Goal: Share content: Share content

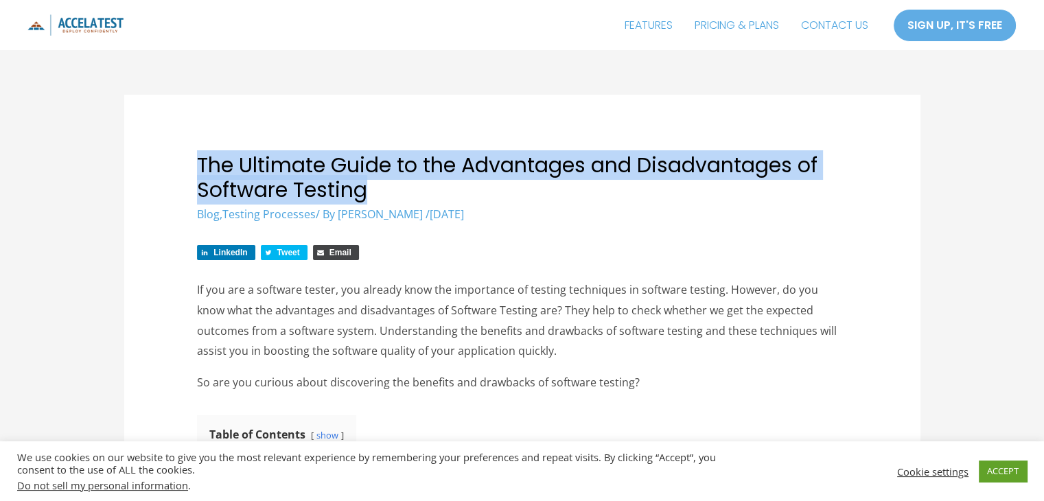
drag, startPoint x: 200, startPoint y: 165, endPoint x: 386, endPoint y: 186, distance: 186.4
click at [386, 186] on h1 "The Ultimate Guide to the Advantages and Disadvantages of Software Testing" at bounding box center [522, 177] width 650 height 49
drag, startPoint x: 195, startPoint y: 158, endPoint x: 379, endPoint y: 193, distance: 187.2
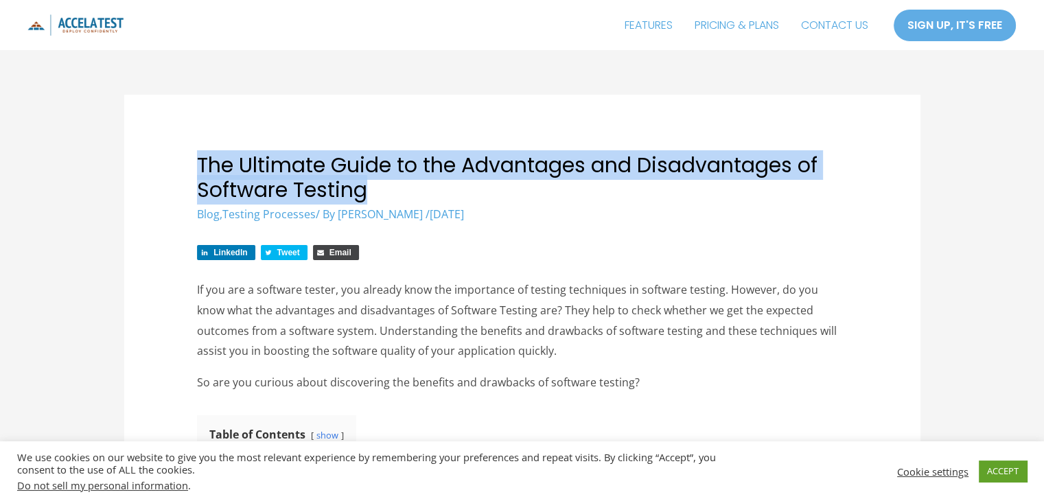
copy h1 "The Ultimate Guide to the Advantages and Disadvantages of Software Testing"
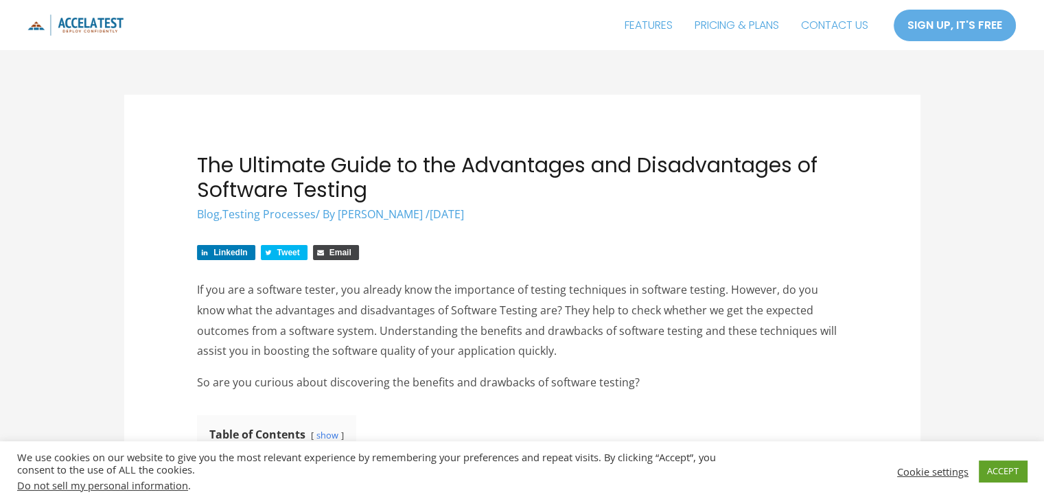
click at [460, 257] on div "LinkedIn Tweet Email" at bounding box center [522, 256] width 650 height 22
drag, startPoint x: 325, startPoint y: 215, endPoint x: 467, endPoint y: 214, distance: 142.0
click at [467, 214] on div "Blog , Testing Processes / By [PERSON_NAME] / [DATE] [DATE]" at bounding box center [522, 215] width 650 height 16
copy div "By [PERSON_NAME]"
